Goal: Obtain resource: Download file/media

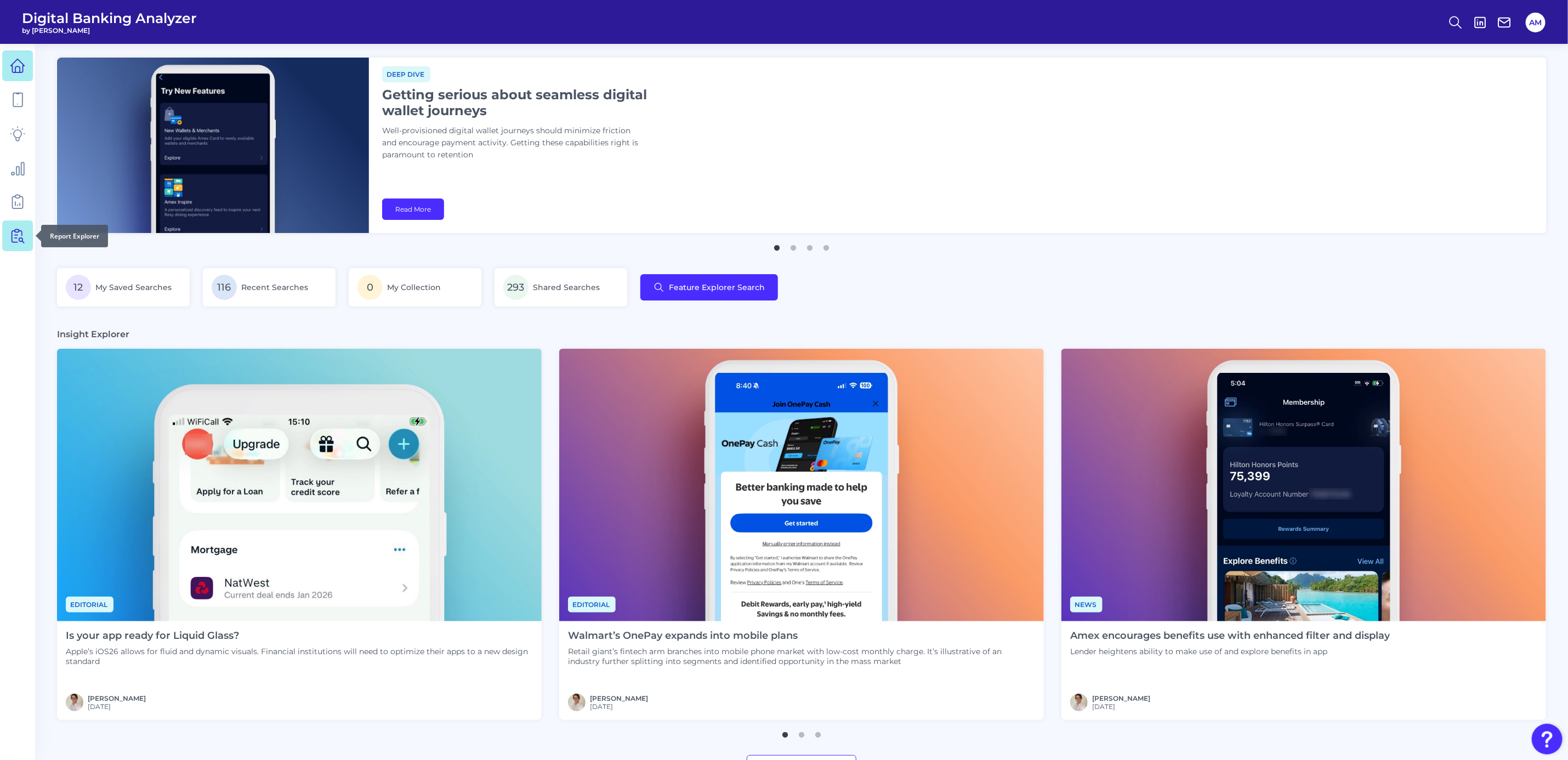
click at [13, 242] on icon at bounding box center [18, 236] width 16 height 16
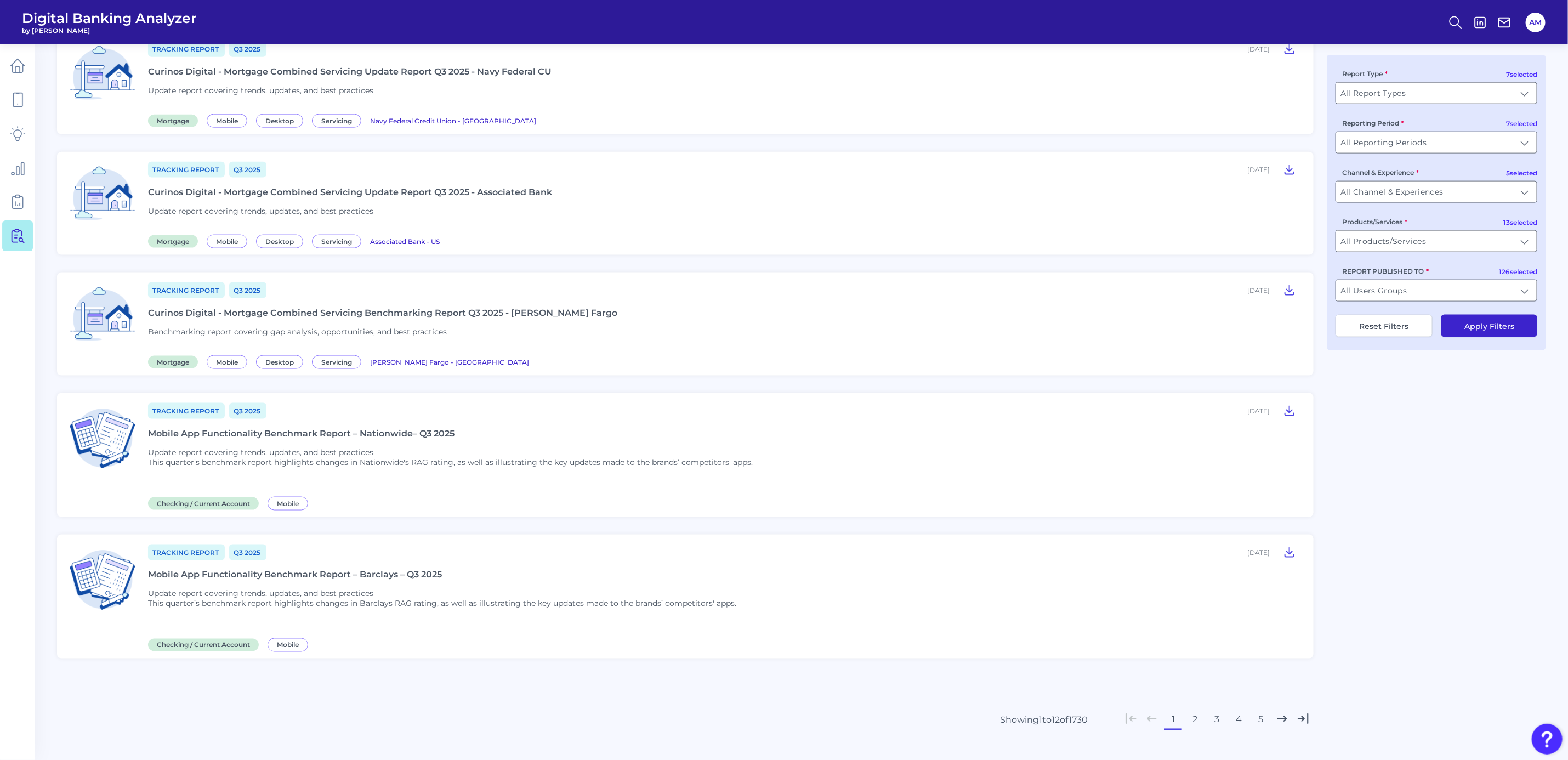
scroll to position [1014, 0]
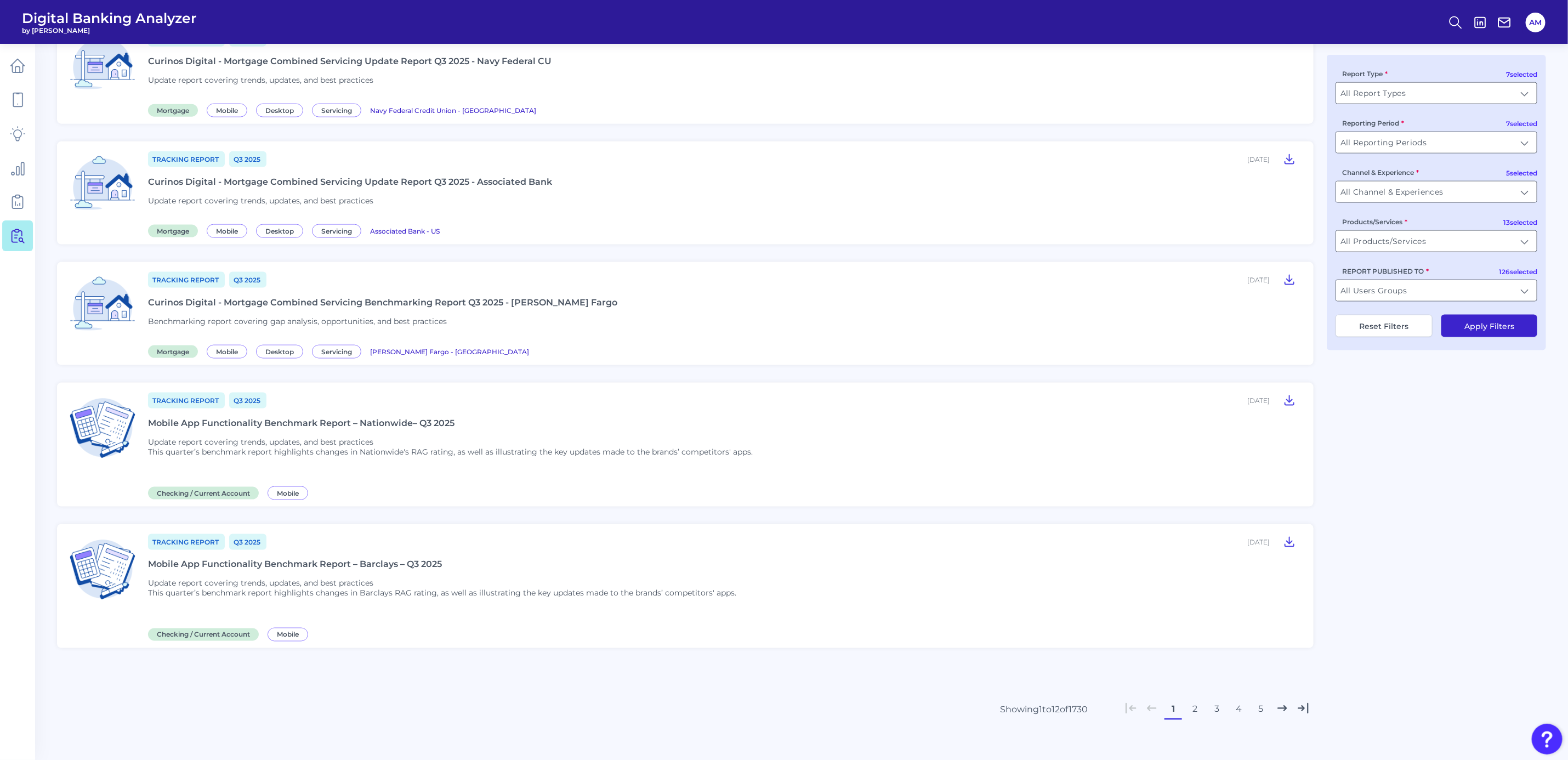
click at [1194, 701] on button "2" at bounding box center [1195, 709] width 18 height 18
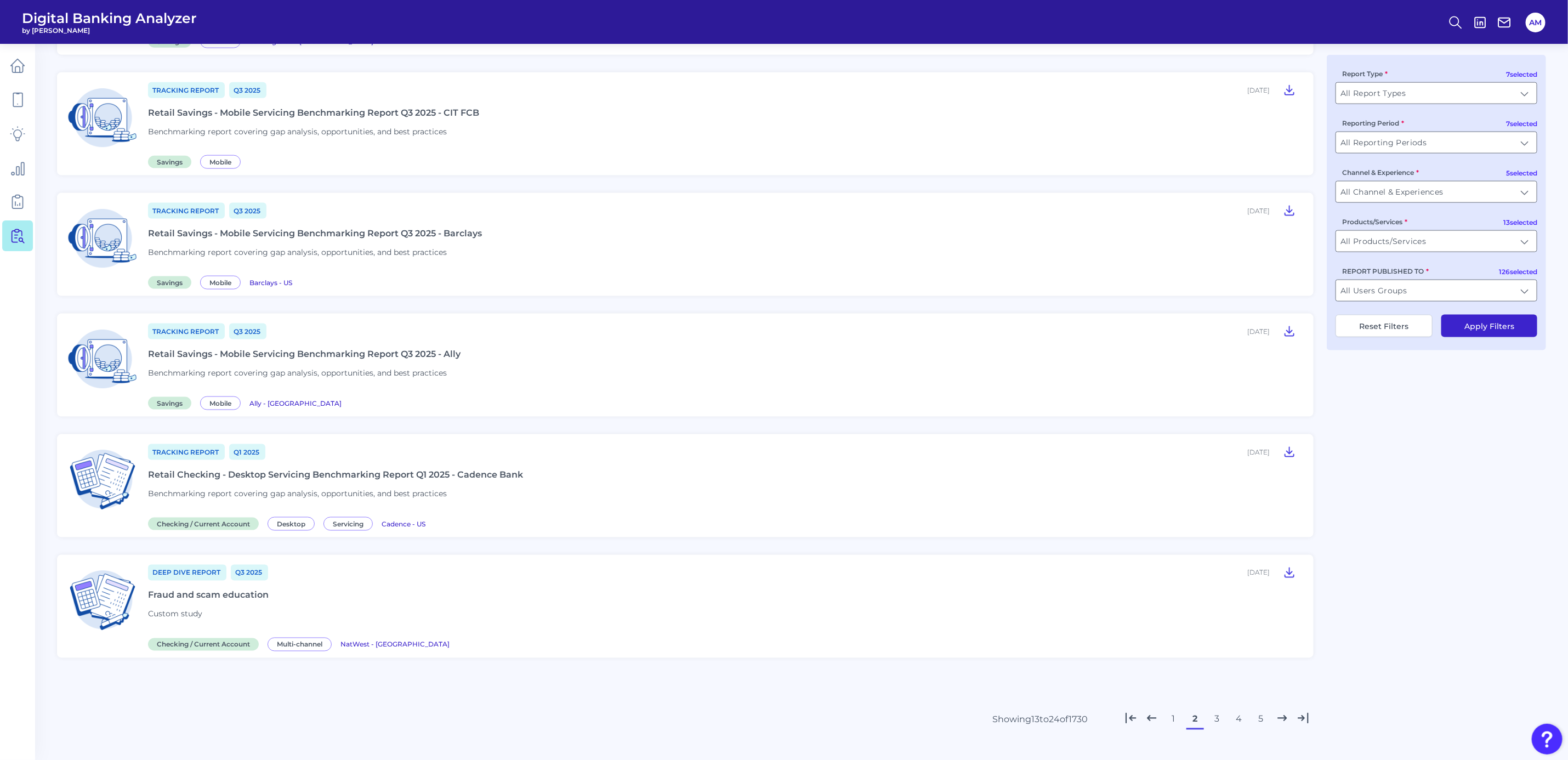
scroll to position [1023, 0]
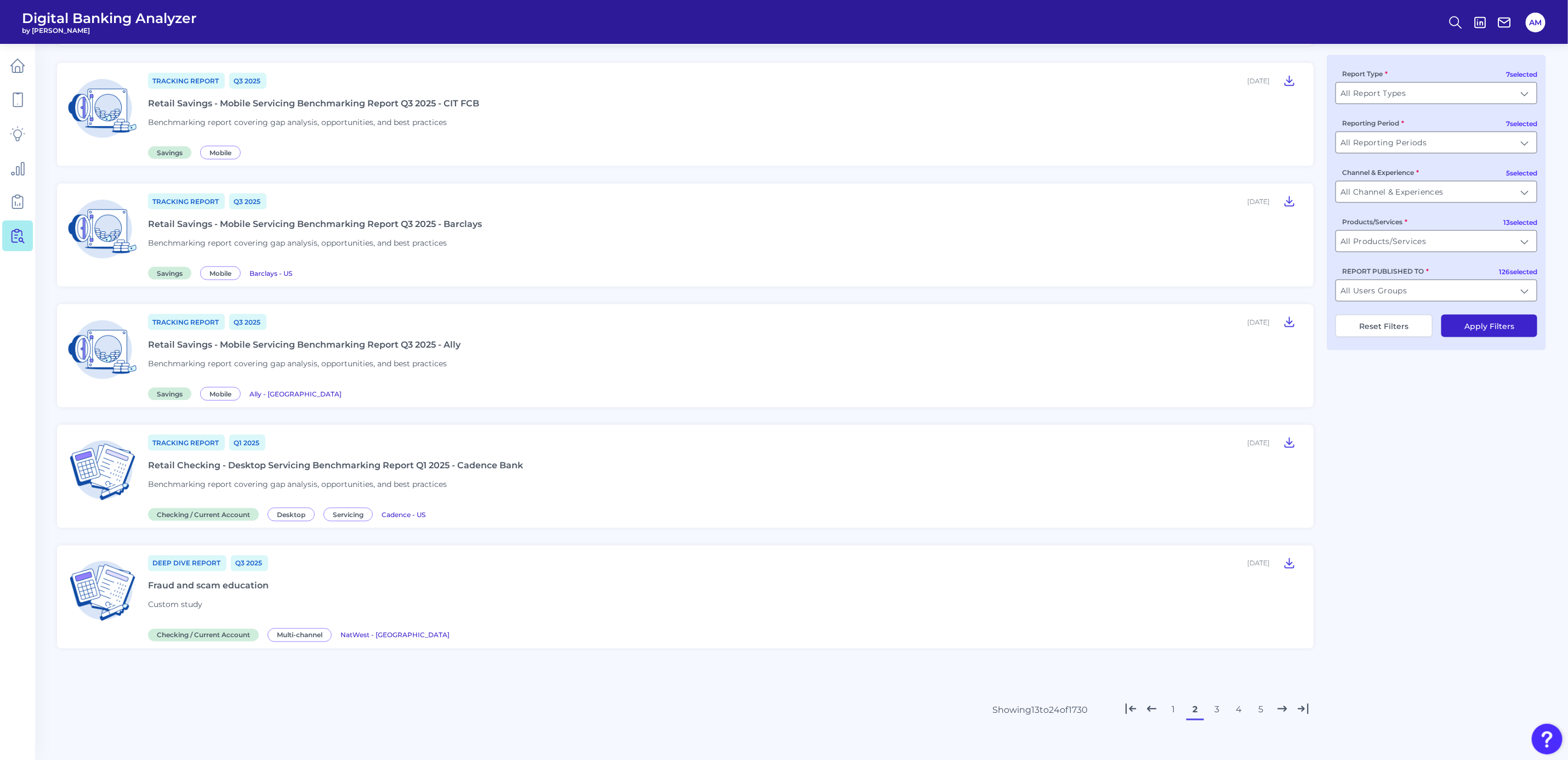
click at [1031, 454] on div "Tracking Report Q1 2025 September 19, 2025 Retail Checking - Desktop Servicing …" at bounding box center [724, 476] width 1153 height 85
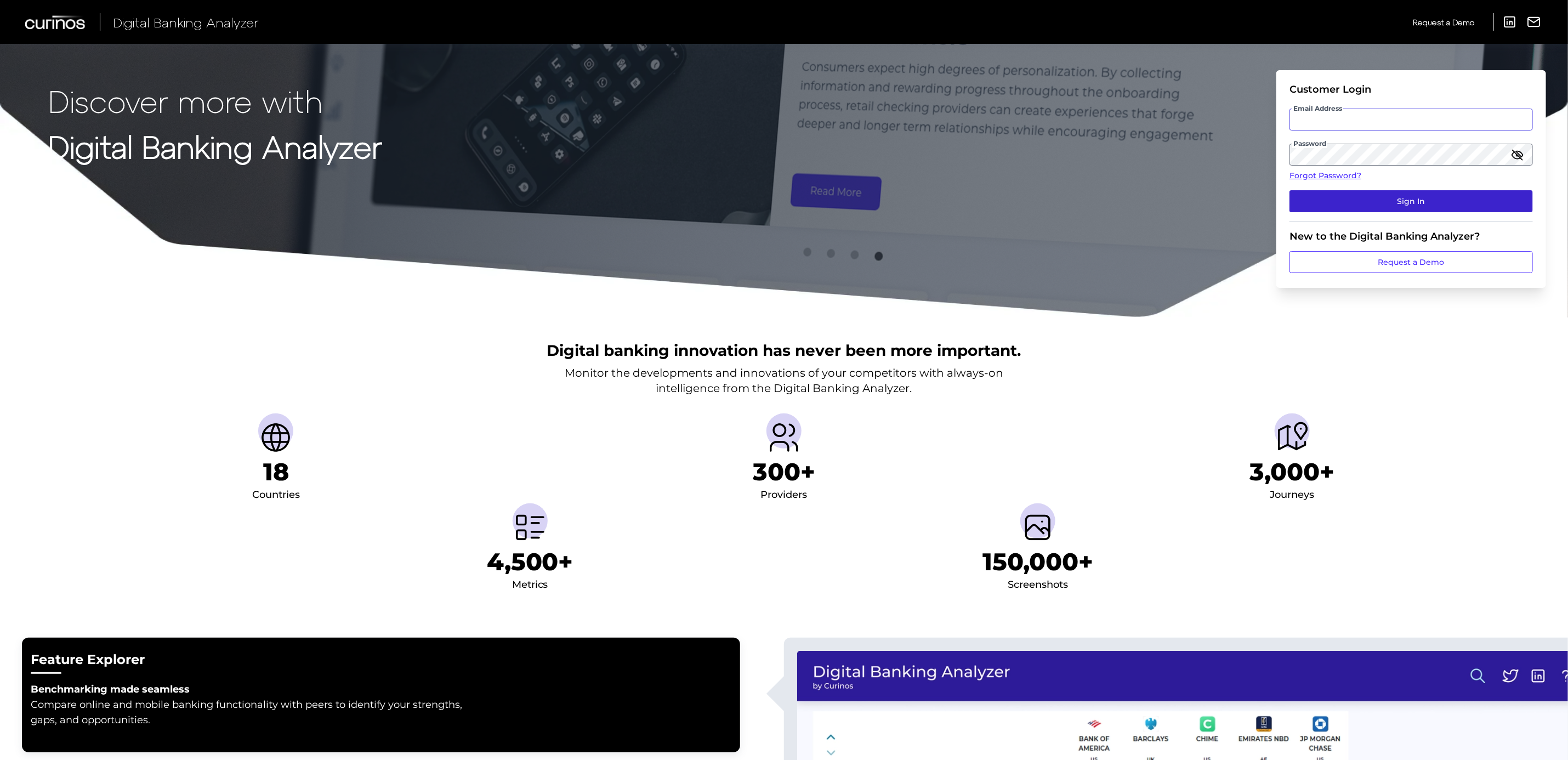
type input "[PERSON_NAME][EMAIL_ADDRESS][PERSON_NAME][DOMAIN_NAME]"
click at [1347, 201] on button "Sign In" at bounding box center [1411, 201] width 243 height 22
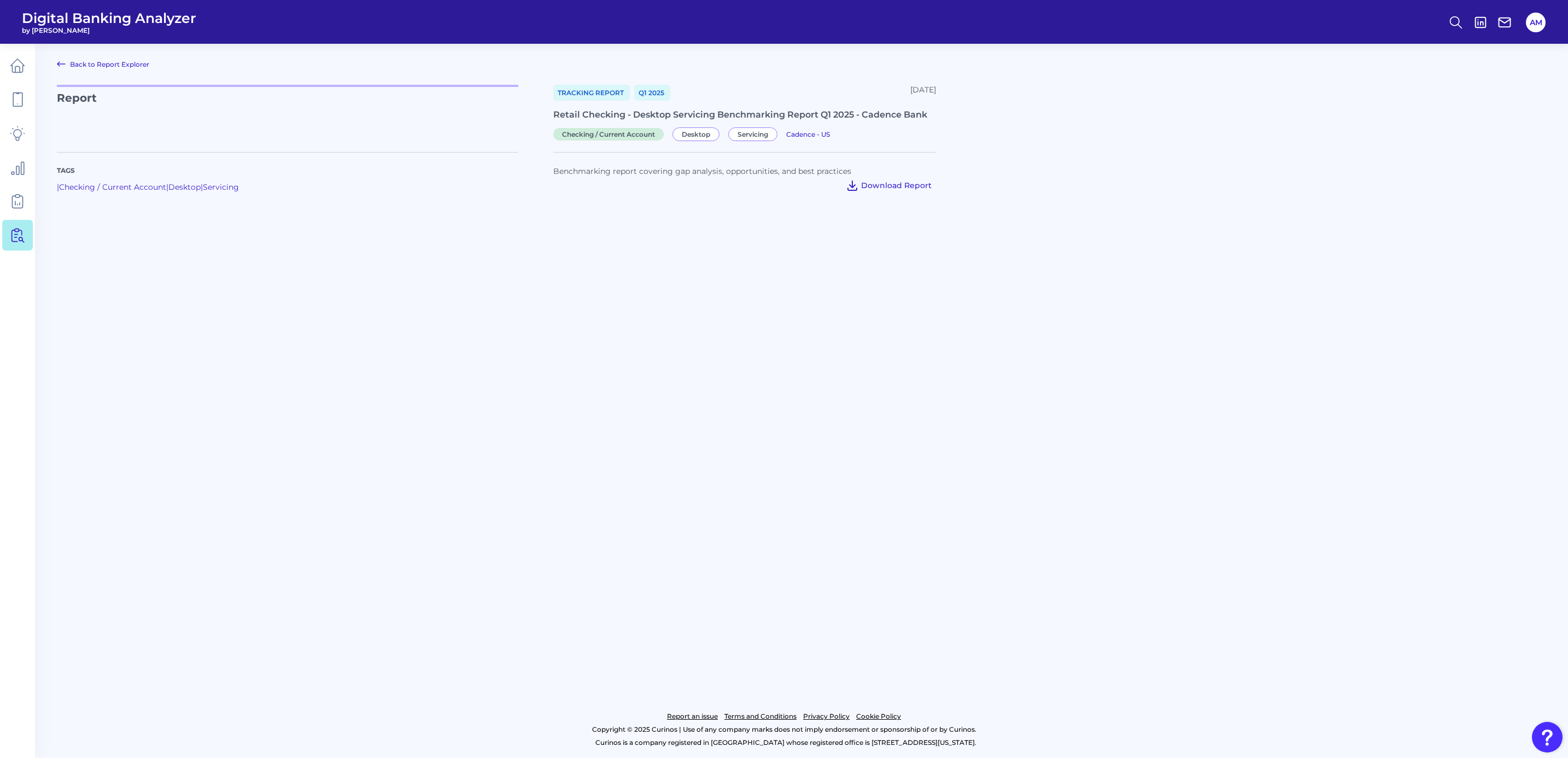
click at [914, 186] on span "Download Report" at bounding box center [896, 185] width 70 height 10
